Goal: Information Seeking & Learning: Find specific fact

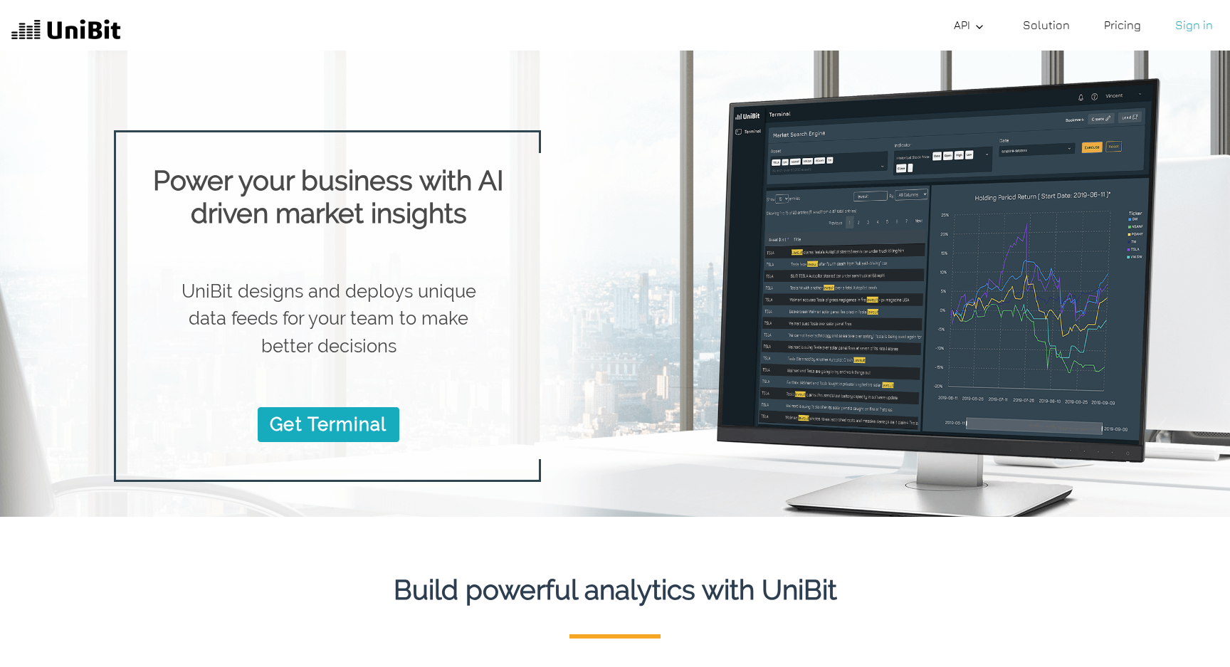
click at [647, 252] on div at bounding box center [754, 306] width 427 height 352
click at [93, 21] on img at bounding box center [66, 31] width 110 height 28
click at [472, 179] on h1 "Power your business with AI driven market insights" at bounding box center [328, 196] width 379 height 65
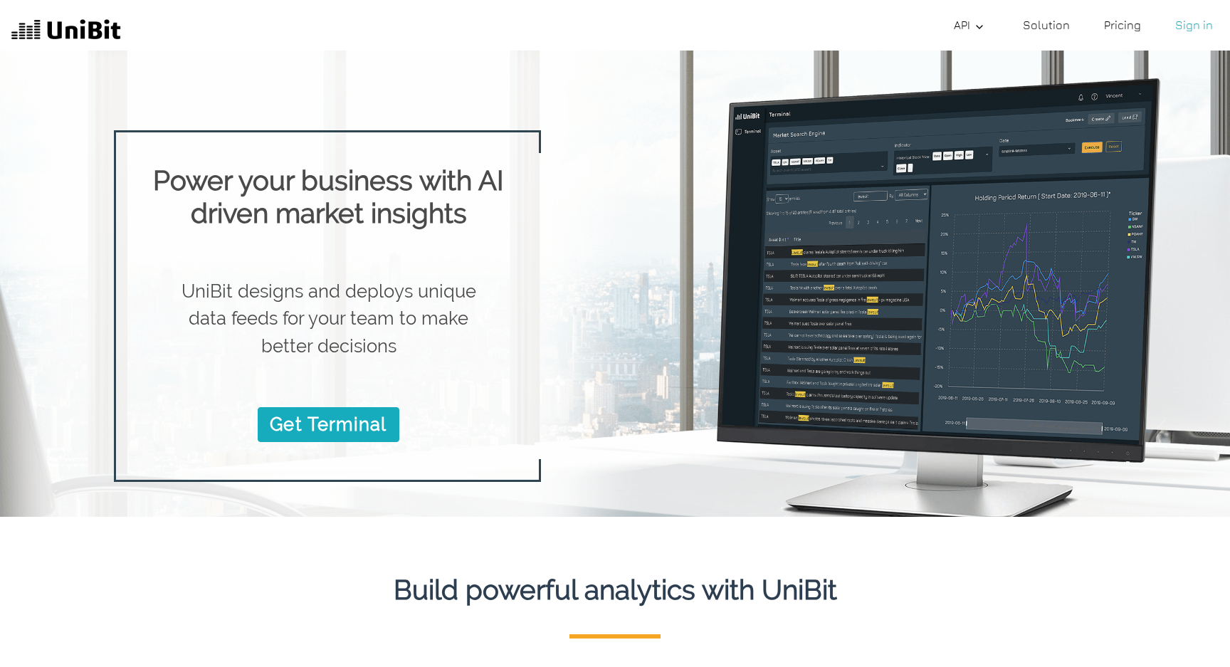
click at [369, 239] on div "Power your business with AI driven market insights UniBit designs and deploys u…" at bounding box center [327, 306] width 427 height 306
click at [96, 19] on img at bounding box center [66, 31] width 110 height 28
click at [98, 26] on img at bounding box center [66, 31] width 110 height 28
click at [977, 45] on link "API Documentation" at bounding box center [1015, 56] width 135 height 34
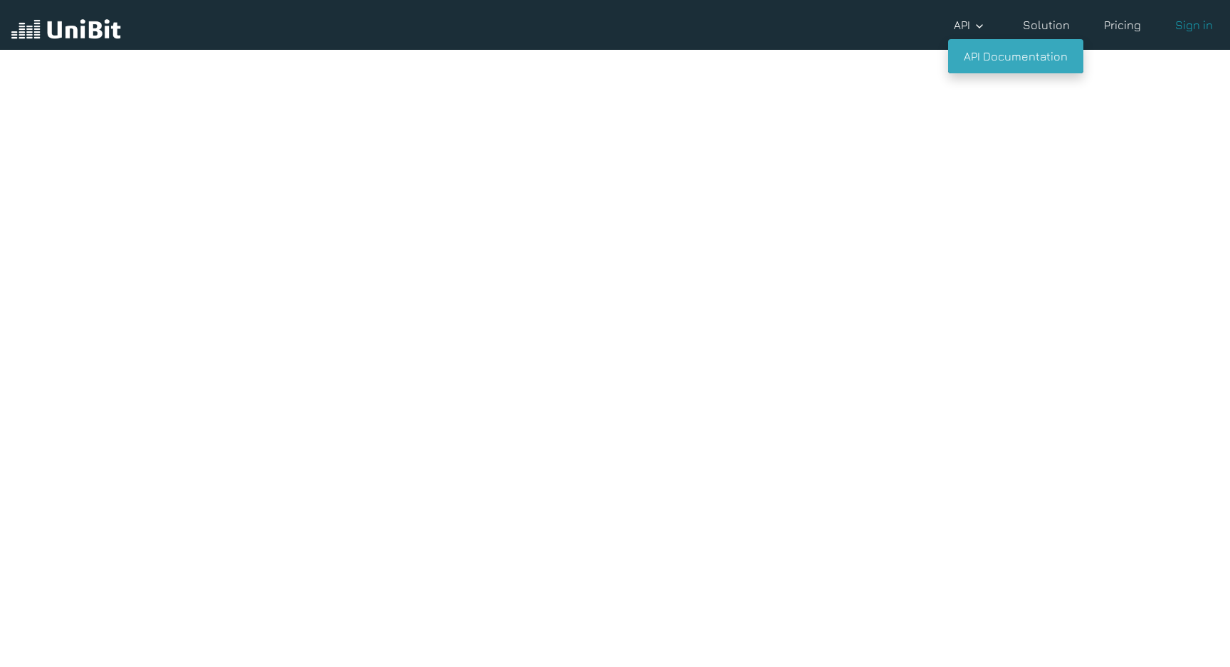
scroll to position [32, 0]
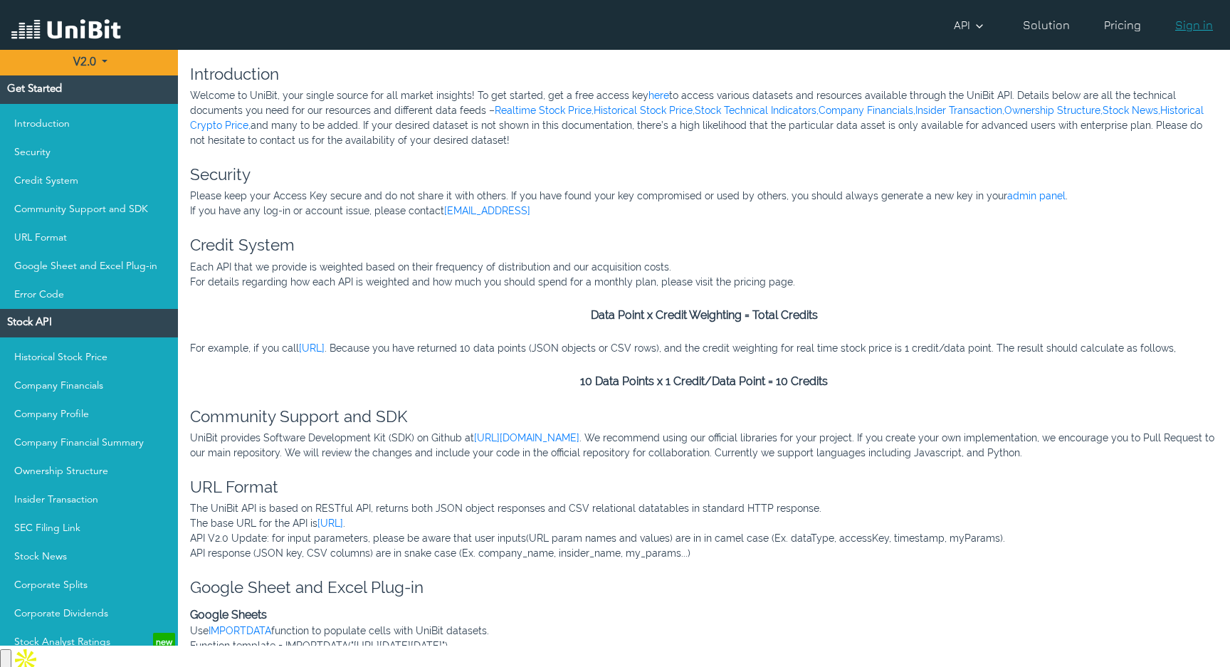
click at [1187, 17] on link "Sign in" at bounding box center [1194, 25] width 49 height 28
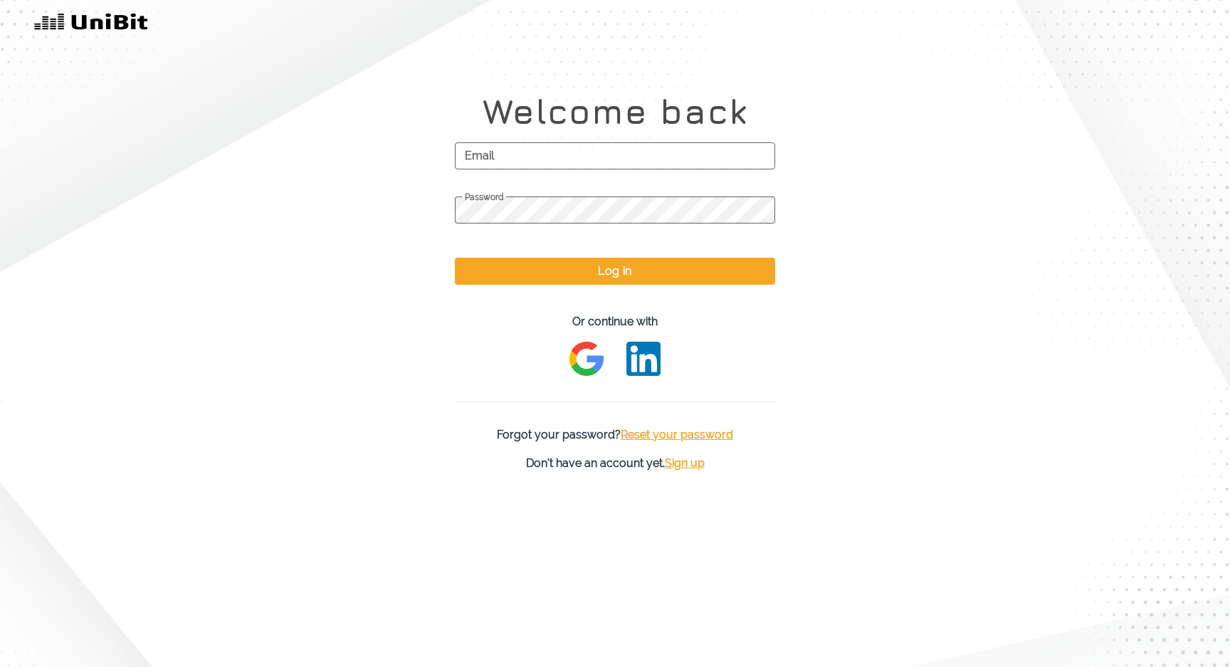
click at [666, 152] on span "Email" at bounding box center [615, 156] width 320 height 36
click at [666, 152] on input "Email" at bounding box center [615, 155] width 320 height 27
type input "[PERSON_NAME][EMAIL_ADDRESS]"
click at [612, 290] on div "[PERSON_NAME][EMAIL_ADDRESS] Email Password Log in Or continue with Forgot your…" at bounding box center [615, 290] width 342 height 305
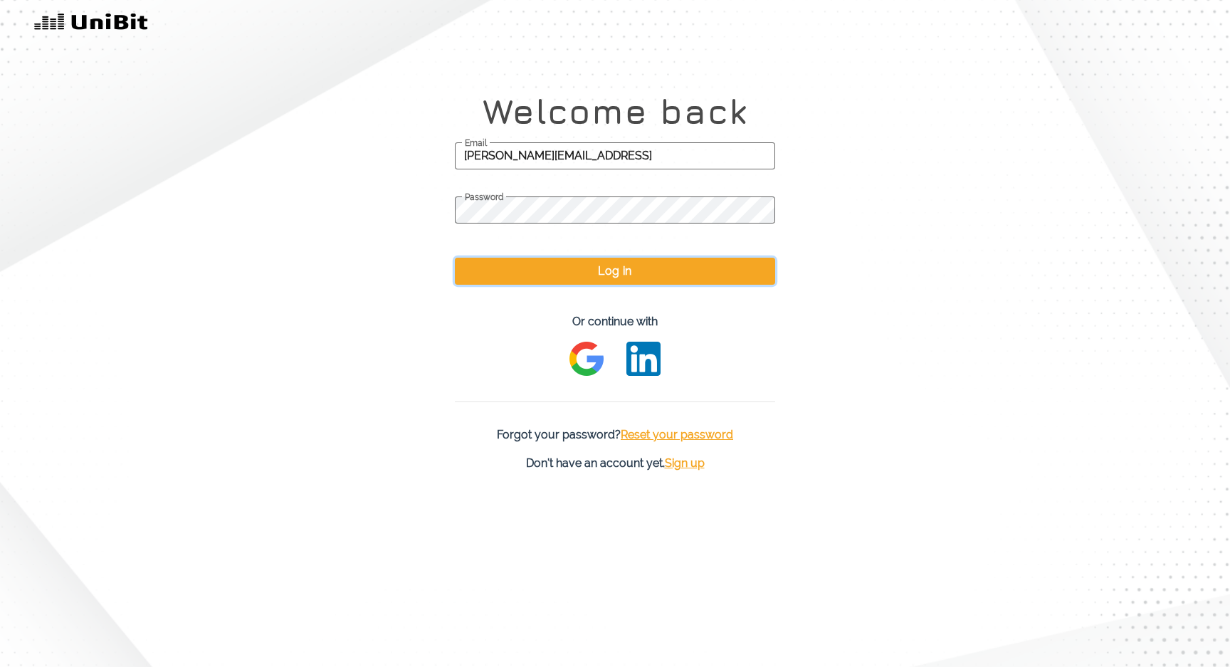
click at [614, 283] on button "Log in" at bounding box center [615, 271] width 320 height 27
click at [619, 269] on button "Log in" at bounding box center [615, 271] width 320 height 27
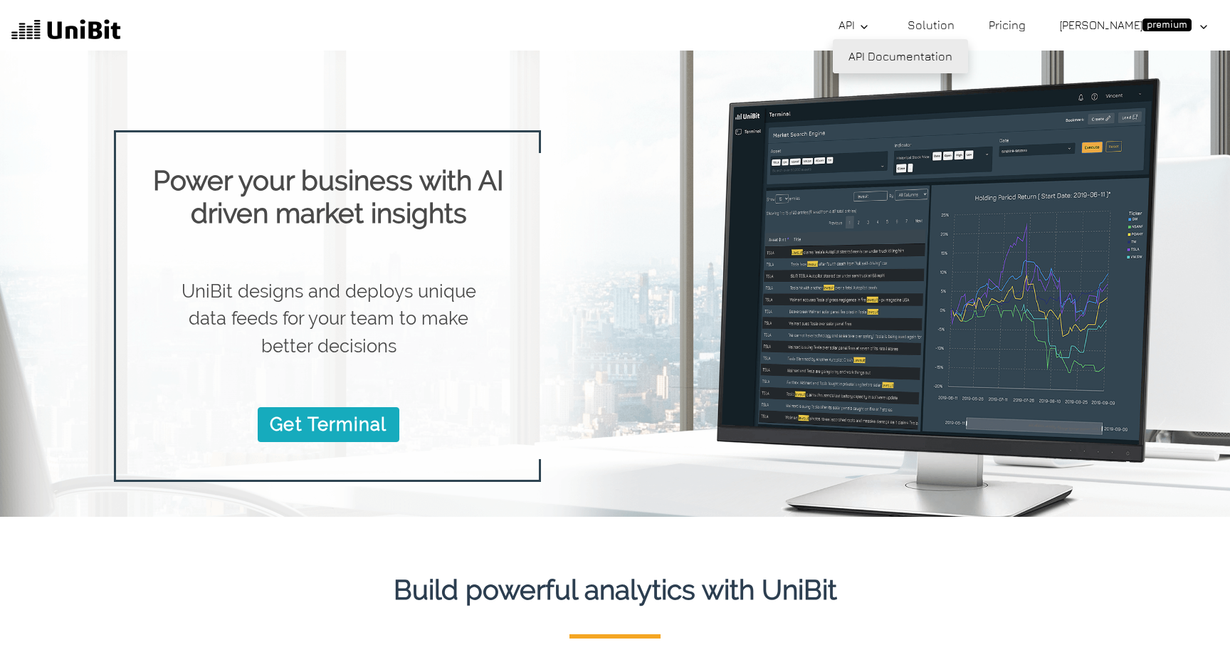
click at [904, 54] on link "API Documentation" at bounding box center [900, 56] width 135 height 34
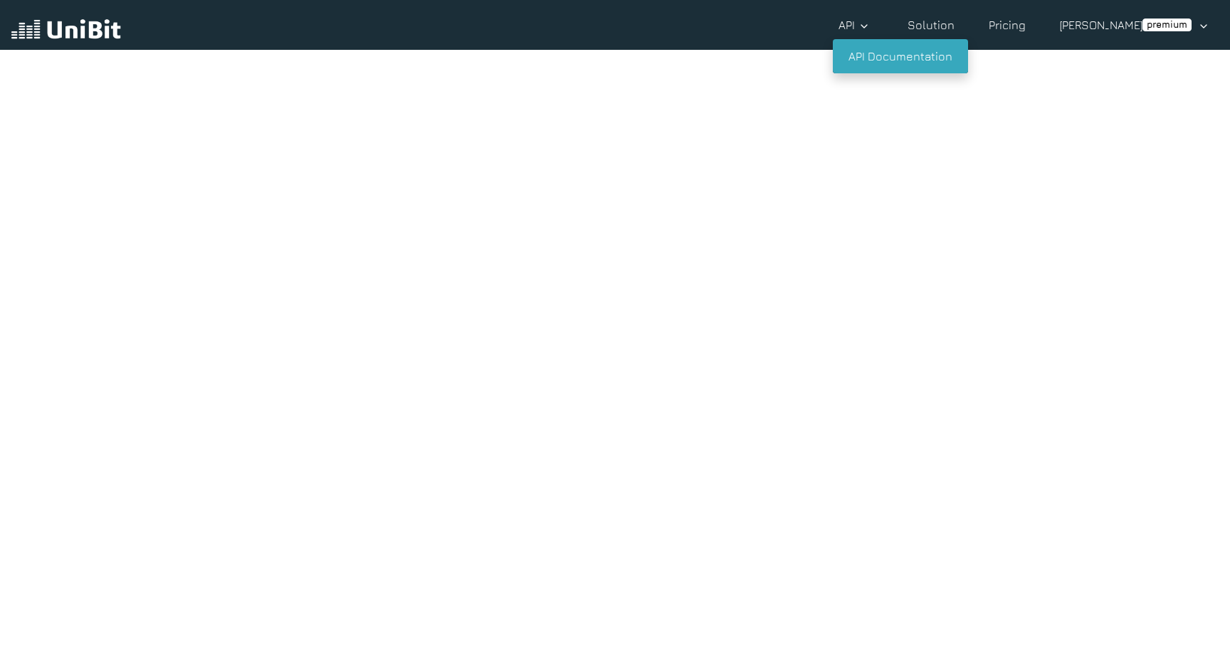
scroll to position [32, 0]
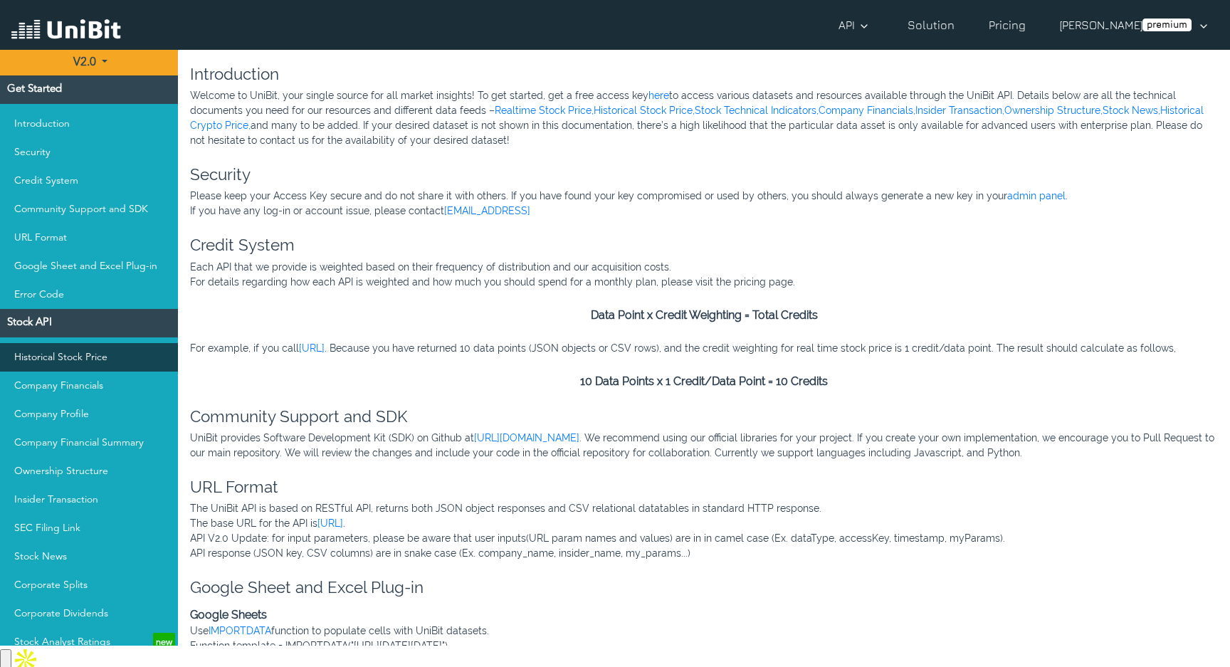
click at [130, 343] on link "Historical Stock Price" at bounding box center [89, 357] width 178 height 28
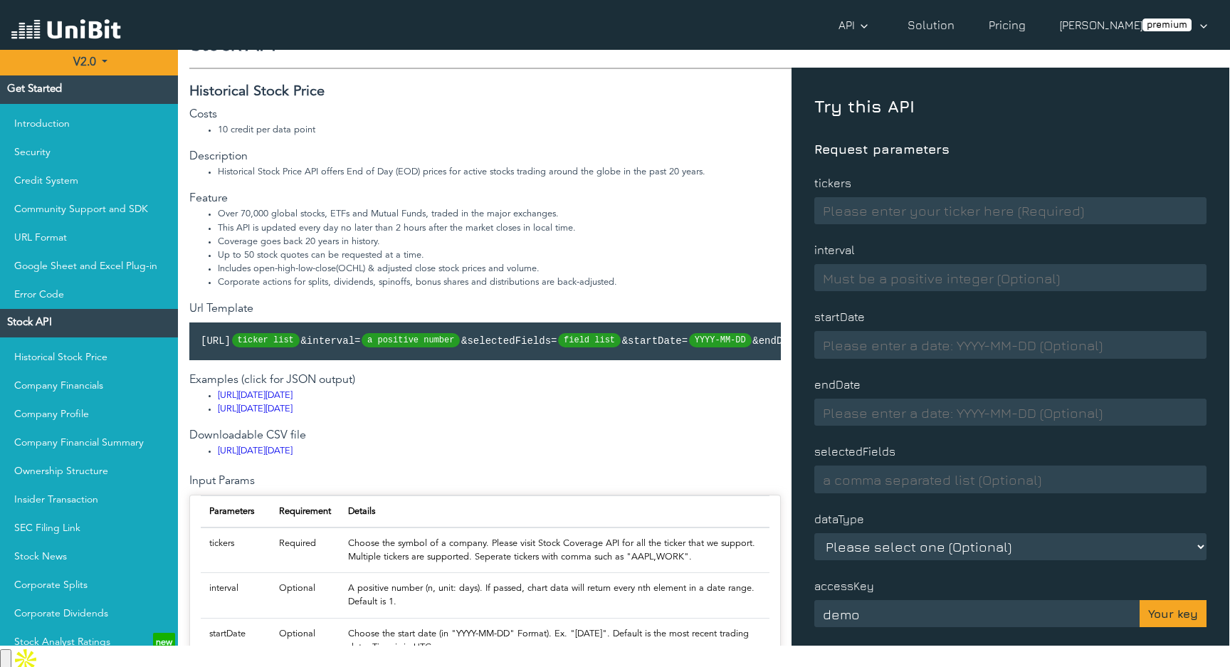
click at [877, 211] on input at bounding box center [1010, 210] width 392 height 27
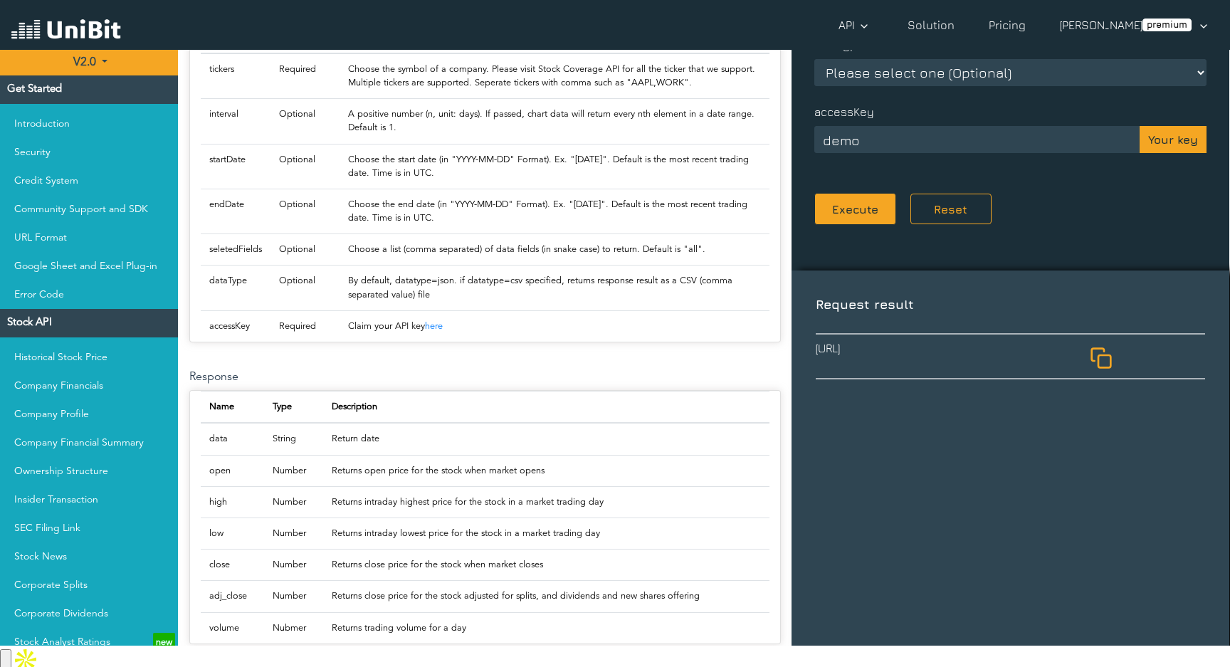
type input "qqq"
click at [853, 208] on button "Execute" at bounding box center [855, 209] width 82 height 32
click at [1163, 143] on button "Your key" at bounding box center [1173, 139] width 67 height 27
type input "6KSvv4SoFtEuzOm1kkfirsX2H-ij_P6s"
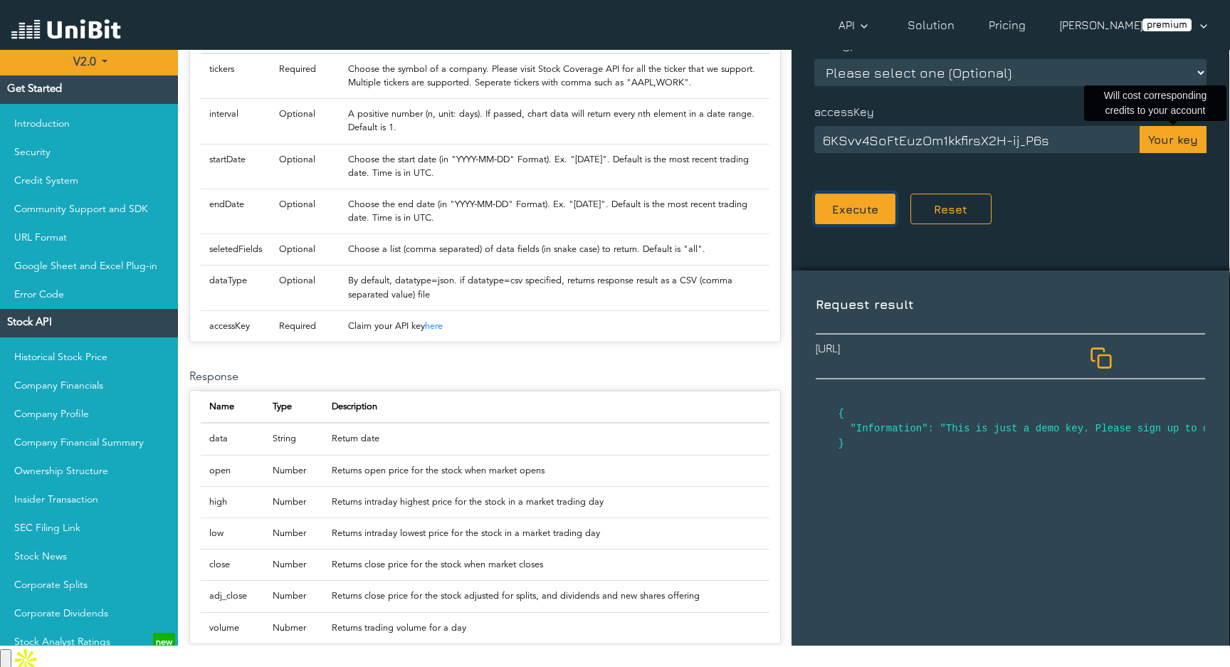
click at [875, 206] on button "Execute" at bounding box center [855, 209] width 82 height 32
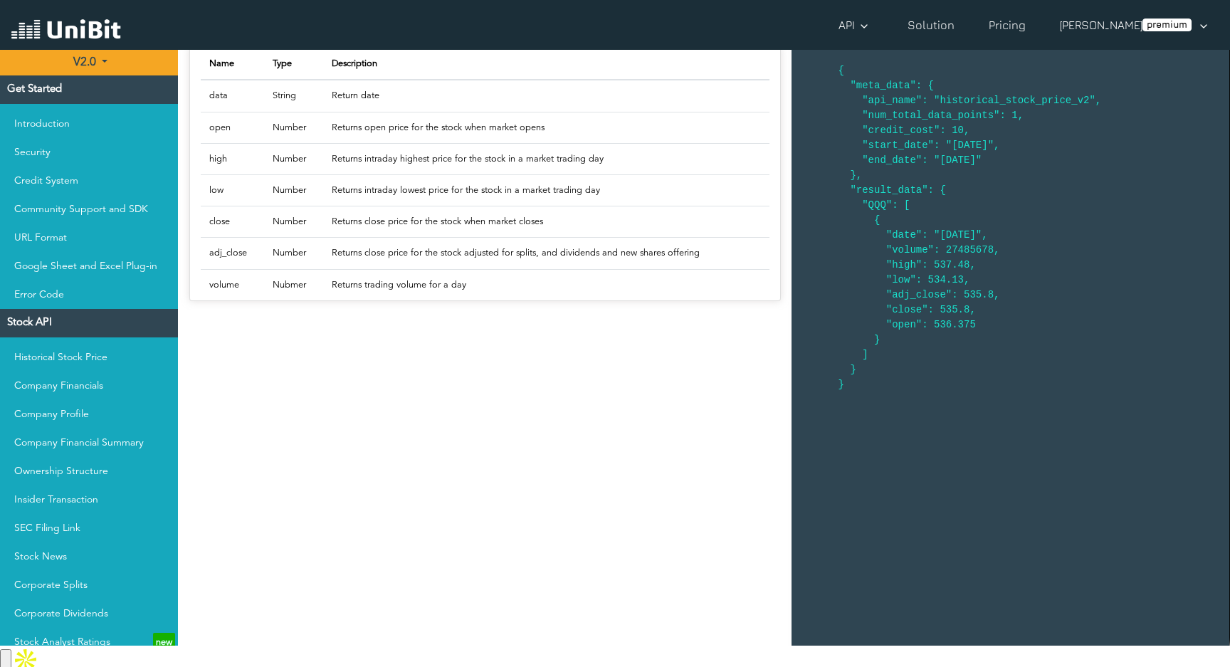
scroll to position [0, 0]
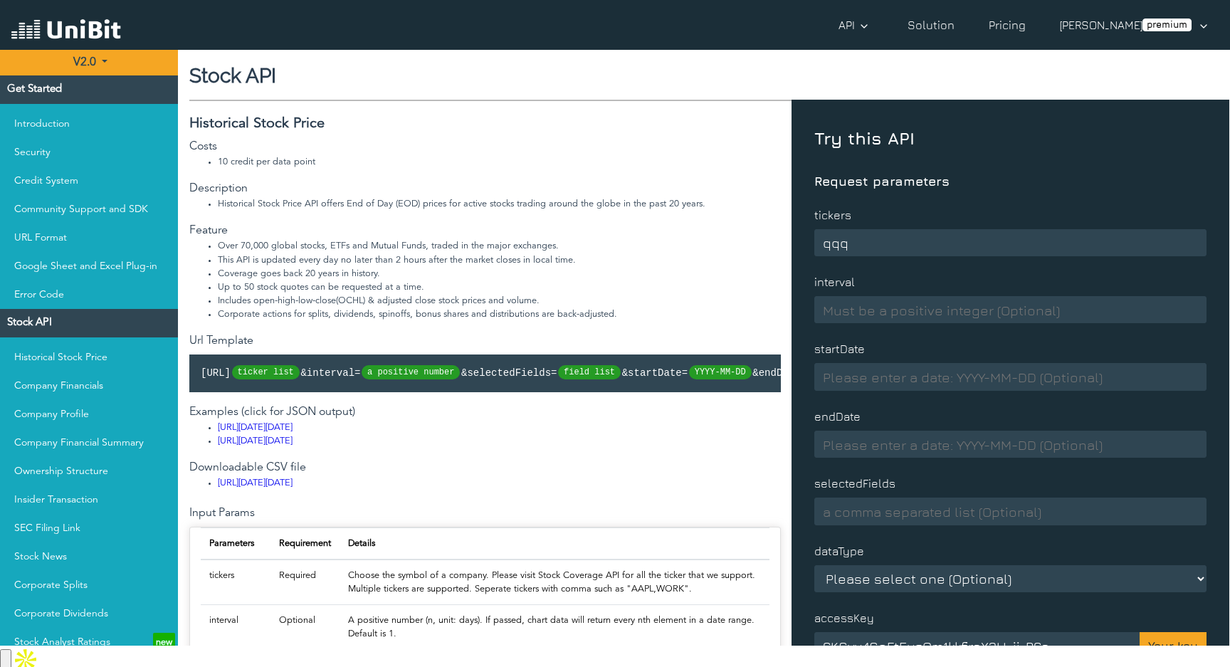
click at [100, 28] on img at bounding box center [66, 30] width 110 height 27
